Goal: Task Accomplishment & Management: Manage account settings

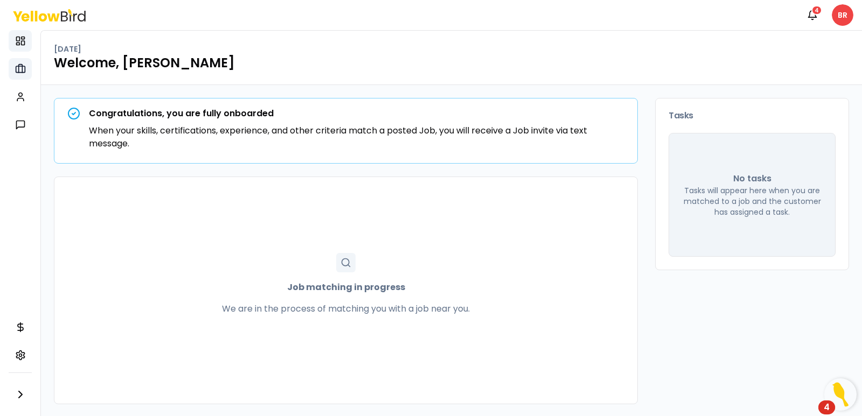
click at [24, 71] on icon at bounding box center [20, 69] width 11 height 11
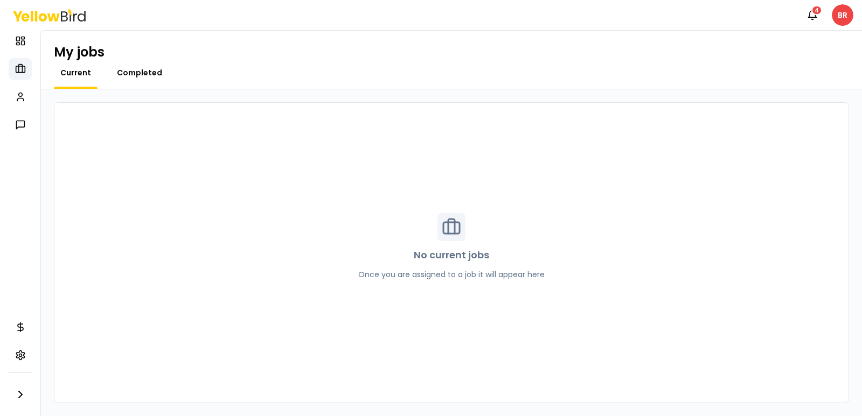
click at [136, 70] on span "Completed" at bounding box center [139, 72] width 45 height 11
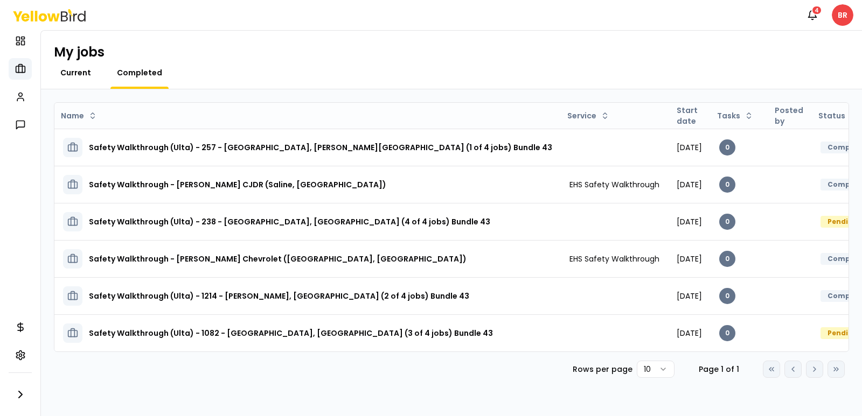
click at [80, 71] on span "Current" at bounding box center [75, 72] width 31 height 11
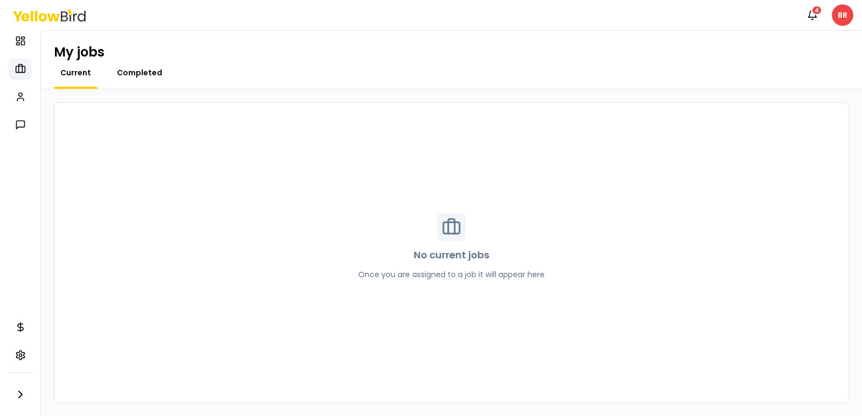
click at [155, 74] on span "Completed" at bounding box center [139, 72] width 45 height 11
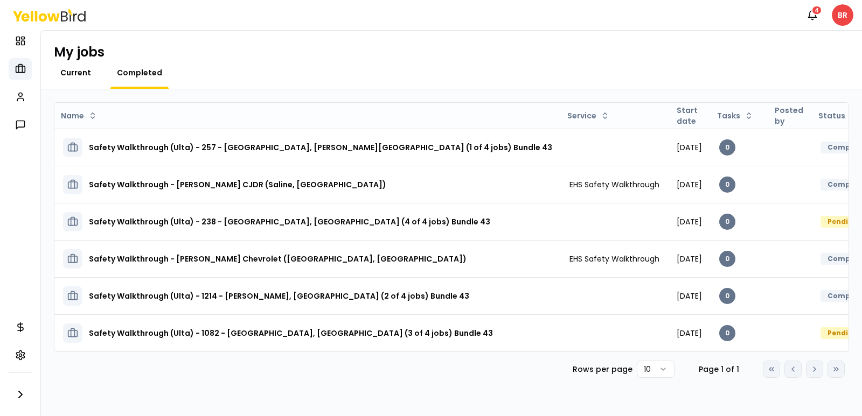
click at [71, 71] on span "Current" at bounding box center [75, 72] width 31 height 11
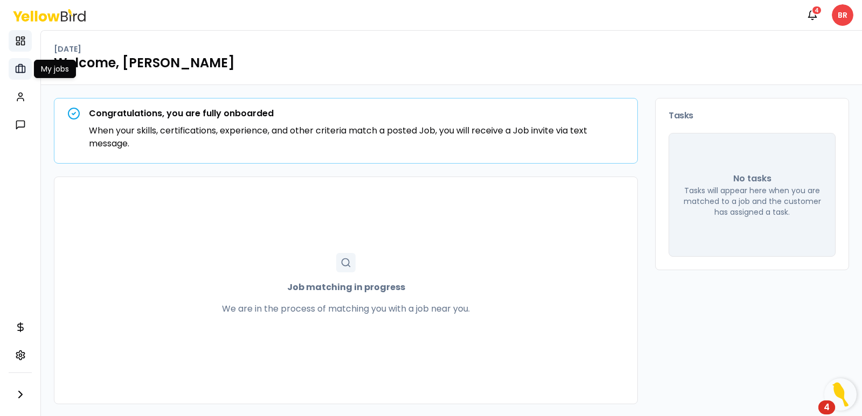
click at [18, 66] on icon at bounding box center [20, 69] width 4 height 8
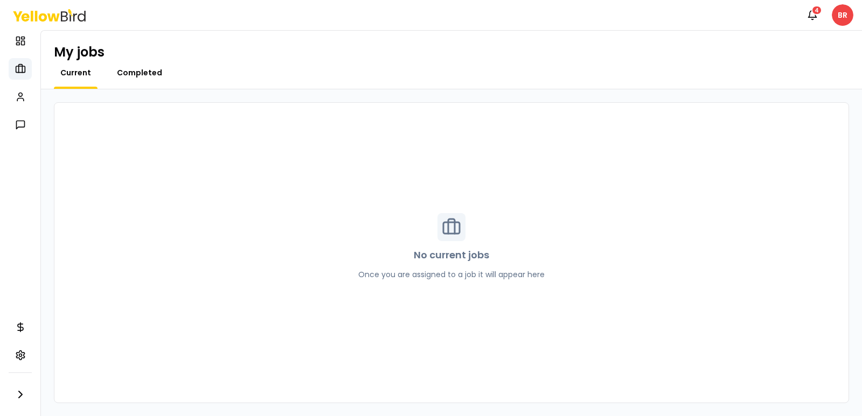
click at [135, 72] on span "Completed" at bounding box center [139, 72] width 45 height 11
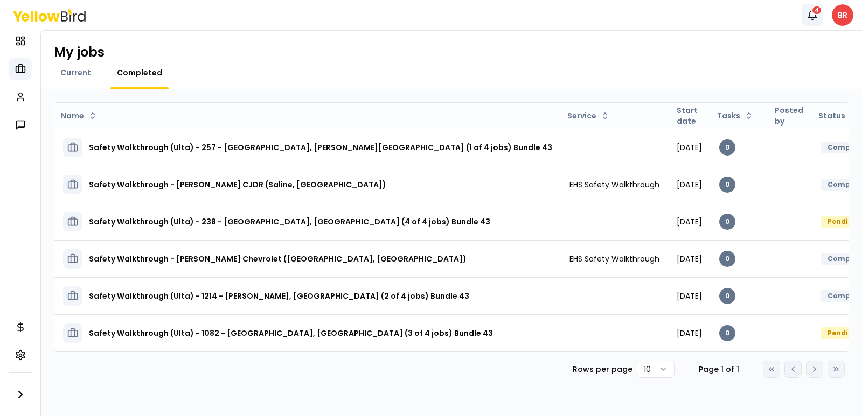
click at [817, 16] on button "Notifications 4" at bounding box center [812, 15] width 22 height 22
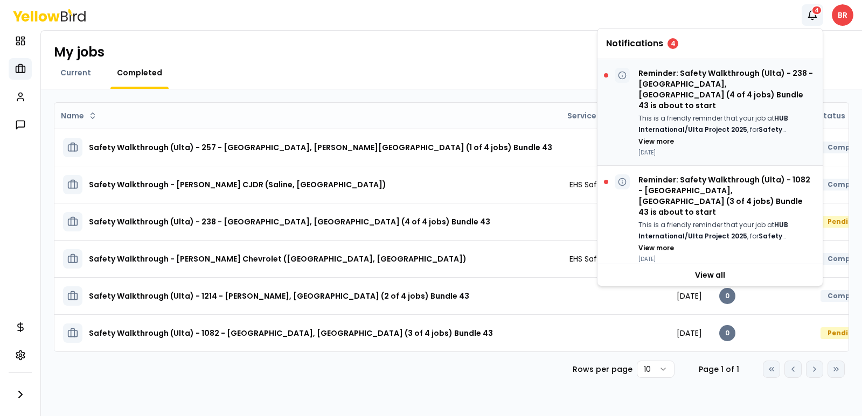
click at [697, 93] on p "Reminder: Safety Walkthrough (Ulta) - 238 - Brighton, Green Oak Village Place (…" at bounding box center [726, 89] width 176 height 43
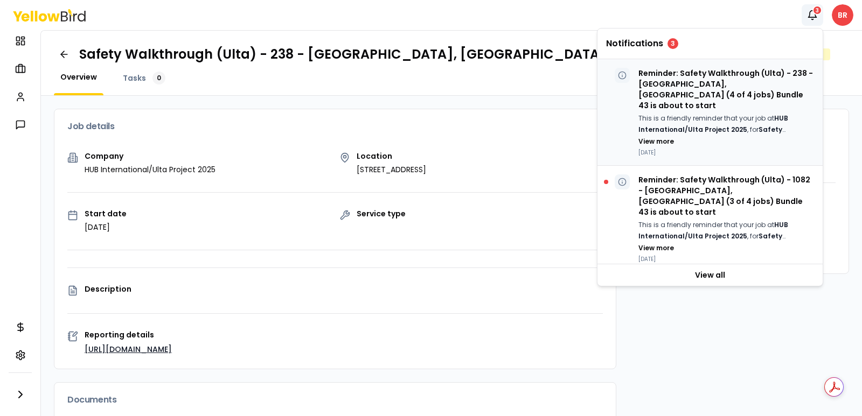
click at [723, 80] on p "Reminder: Safety Walkthrough (Ulta) - 238 - Brighton, Green Oak Village Place (…" at bounding box center [726, 89] width 176 height 43
click at [676, 189] on p "Reminder: Safety Walkthrough (Ulta) - 1082 - Roseville, Macomb Mall (3 of 4 job…" at bounding box center [726, 195] width 176 height 43
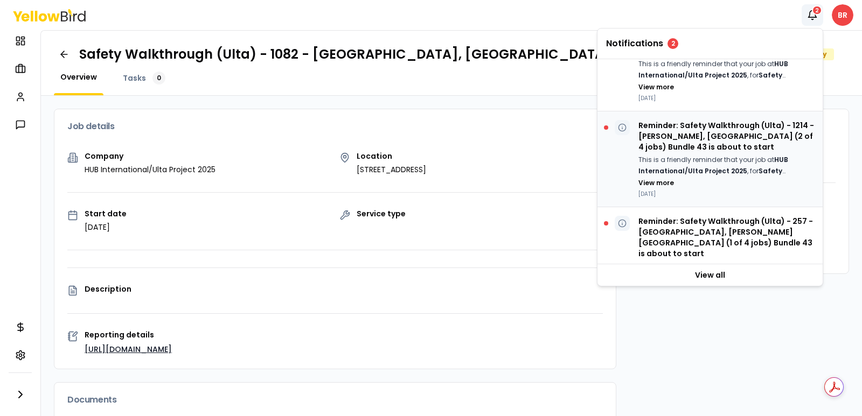
scroll to position [162, 0]
click at [700, 121] on p "Reminder: Safety Walkthrough (Ulta) - 1214 - Warren, Tech Plaza (2 of 4 jobs) B…" at bounding box center [726, 136] width 176 height 32
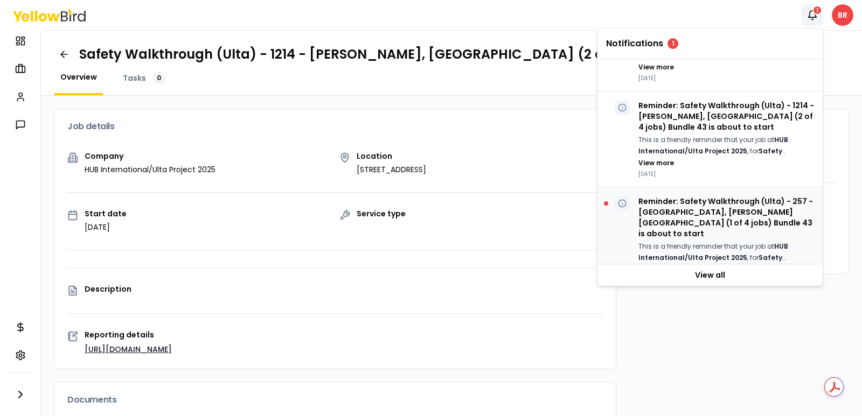
click at [698, 196] on p "Reminder: Safety Walkthrough (Ulta) - 257 - Lake Orion, Baldwin Commons (1 of 4…" at bounding box center [726, 217] width 176 height 43
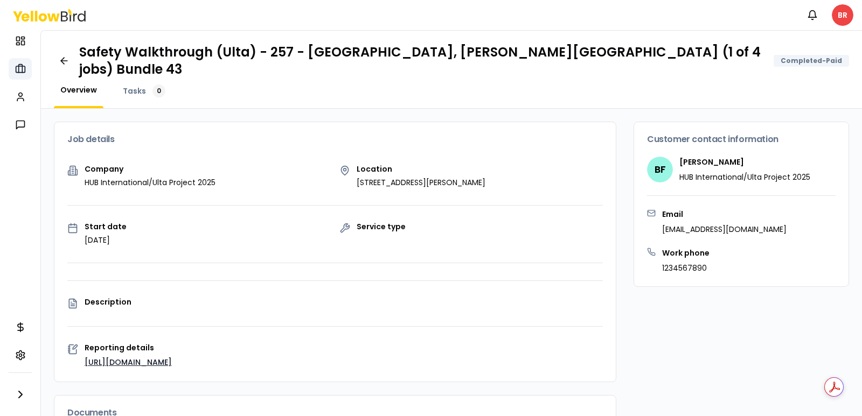
click at [12, 65] on link "My jobs" at bounding box center [20, 69] width 23 height 22
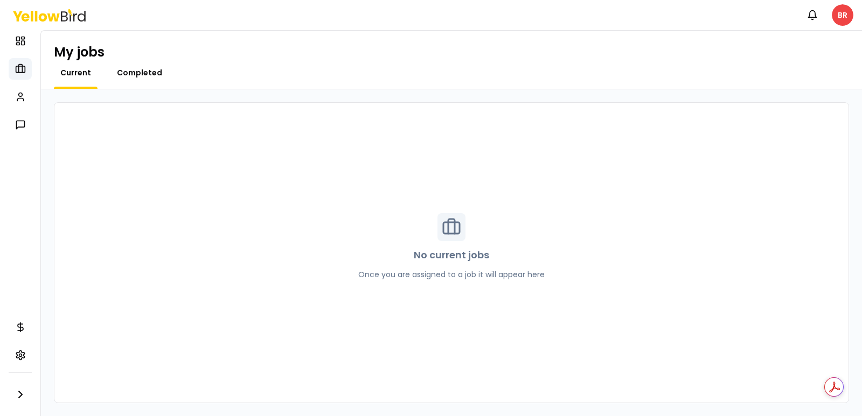
click at [139, 75] on span "Completed" at bounding box center [139, 72] width 45 height 11
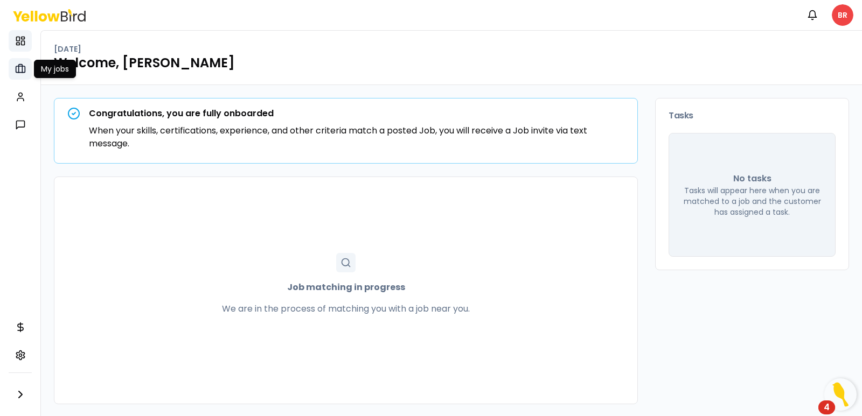
click at [22, 74] on link "My jobs" at bounding box center [20, 69] width 23 height 22
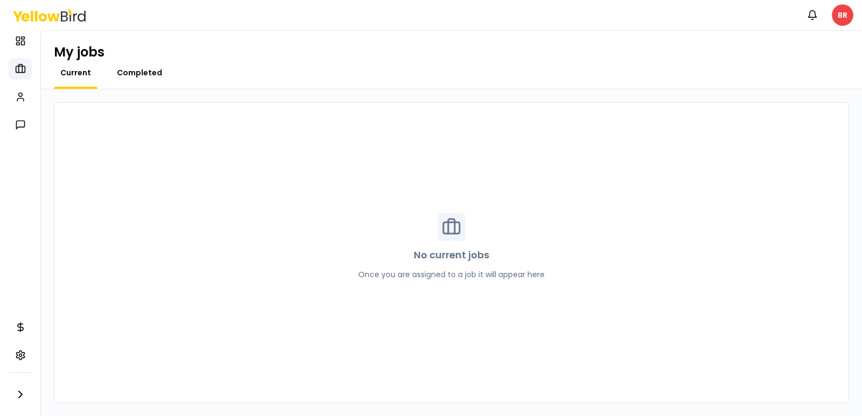
click at [134, 72] on span "Completed" at bounding box center [139, 72] width 45 height 11
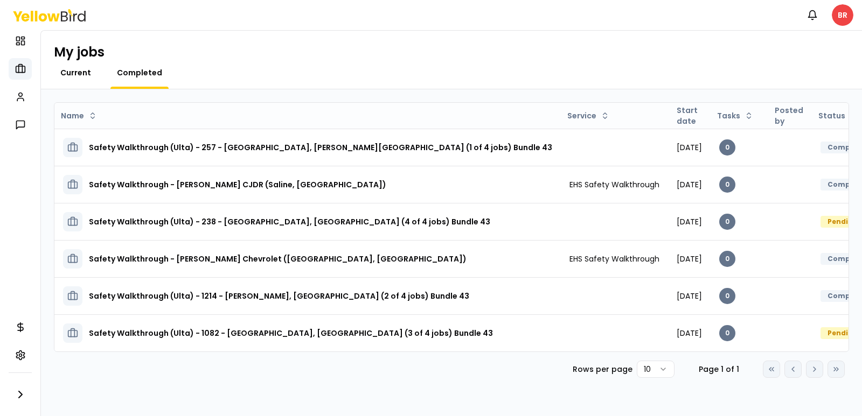
click at [71, 74] on span "Current" at bounding box center [75, 72] width 31 height 11
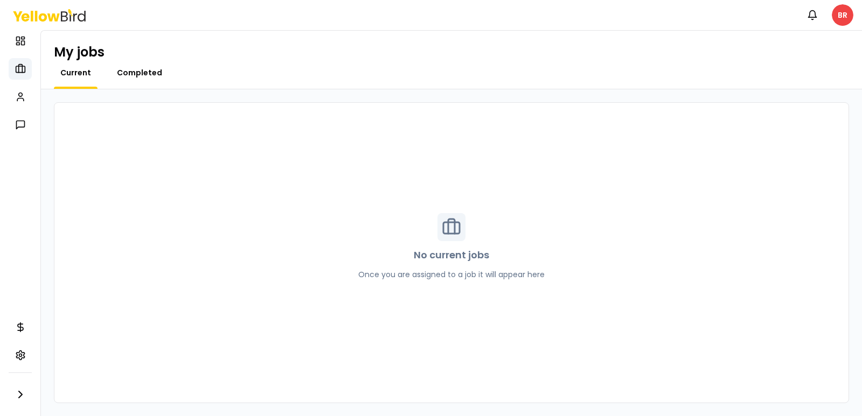
click at [137, 73] on span "Completed" at bounding box center [139, 72] width 45 height 11
